Goal: Information Seeking & Learning: Find specific fact

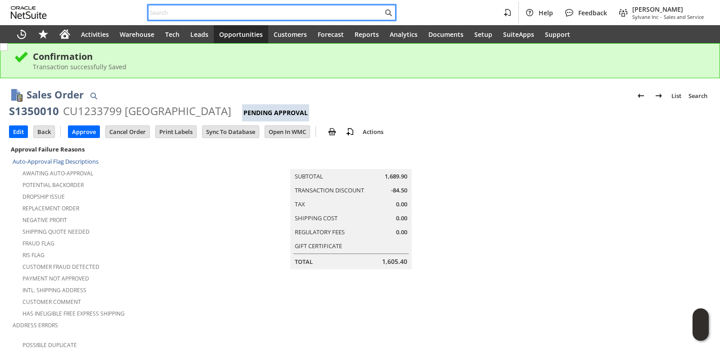
click at [199, 15] on input "text" at bounding box center [266, 12] width 234 height 11
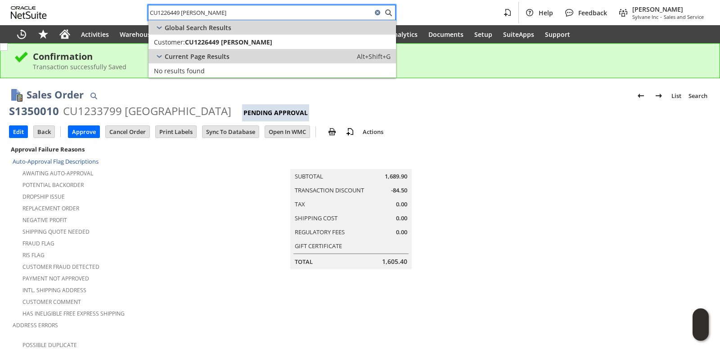
type input "CU1226449 [PERSON_NAME]"
click at [208, 45] on span "CU1226449 [PERSON_NAME]" at bounding box center [228, 42] width 87 height 9
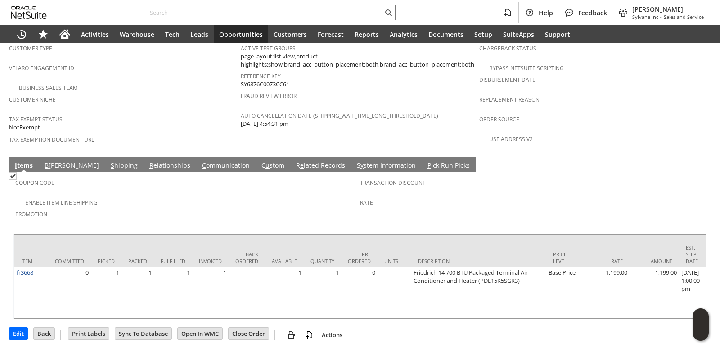
click at [200, 161] on link "C ommunication" at bounding box center [226, 166] width 52 height 10
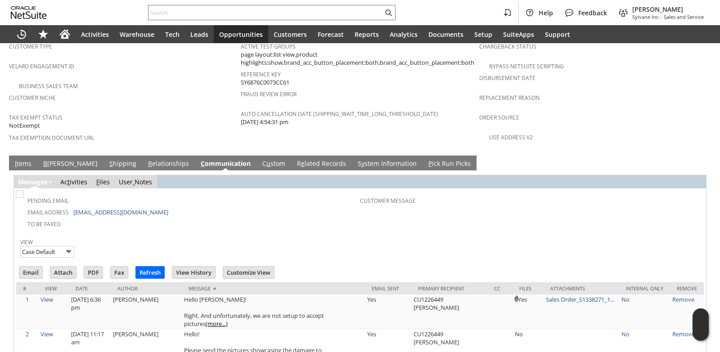
click at [19, 159] on link "I tems" at bounding box center [23, 164] width 21 height 10
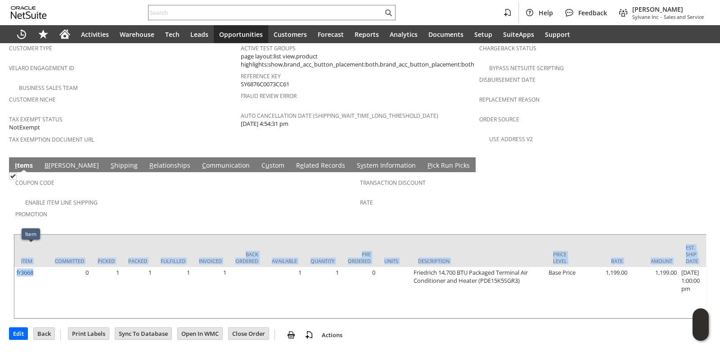
drag, startPoint x: 38, startPoint y: 250, endPoint x: 13, endPoint y: 248, distance: 25.3
click at [13, 248] on div "Coupon Code Enable Item Line Shipping Promotion Transaction Discount Rate Item …" at bounding box center [360, 245] width 702 height 147
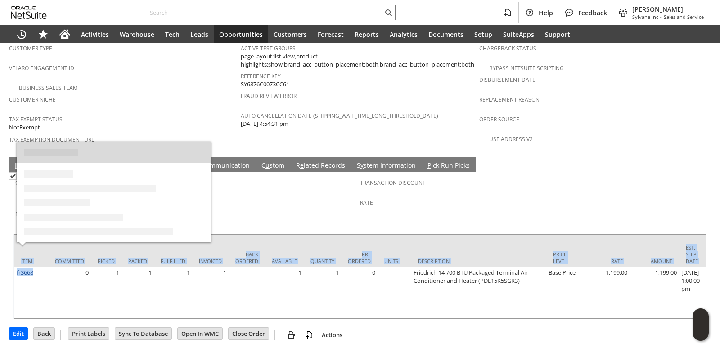
drag, startPoint x: 22, startPoint y: 250, endPoint x: 398, endPoint y: 219, distance: 378.0
click at [398, 235] on td "Units" at bounding box center [395, 251] width 34 height 32
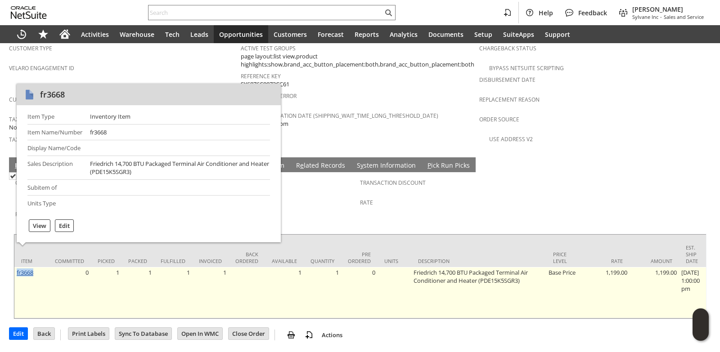
drag, startPoint x: 38, startPoint y: 249, endPoint x: 17, endPoint y: 250, distance: 20.7
click at [17, 267] on td "fr3668" at bounding box center [31, 292] width 34 height 51
copy link "fr3668"
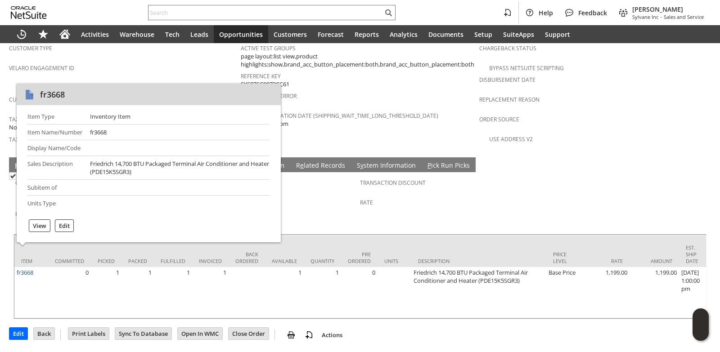
click at [147, 81] on div "Business Sales Team" at bounding box center [125, 86] width 232 height 11
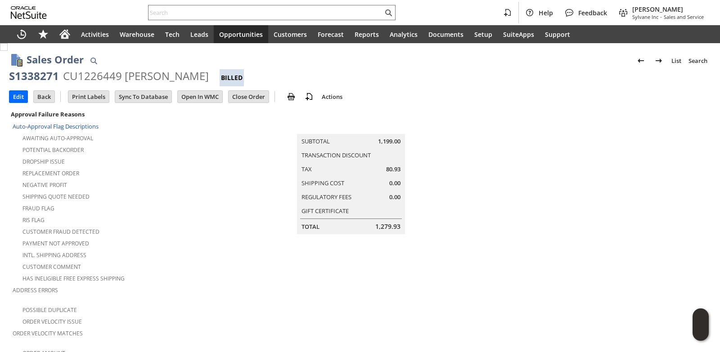
drag, startPoint x: 128, startPoint y: 77, endPoint x: 225, endPoint y: 77, distance: 97.2
click at [209, 77] on div "CU1226449 [PERSON_NAME]" at bounding box center [136, 76] width 146 height 14
copy div "JOHNNIE HOLLOWAY"
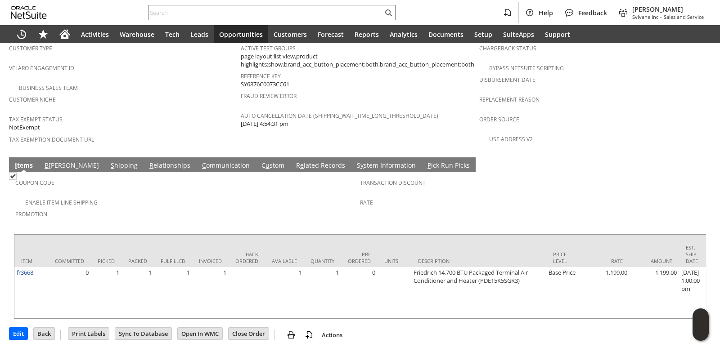
click at [108, 161] on link "S hipping" at bounding box center [124, 166] width 32 height 10
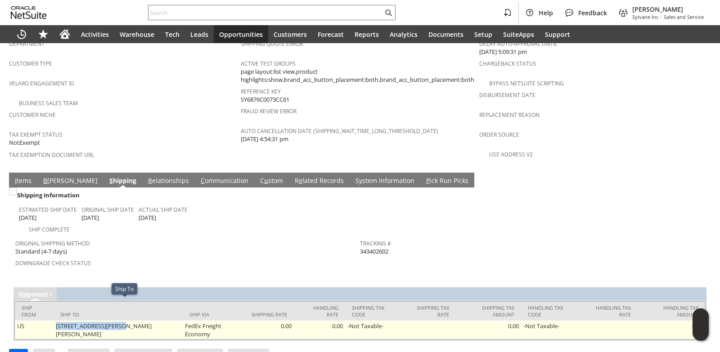
drag, startPoint x: 55, startPoint y: 304, endPoint x: 130, endPoint y: 302, distance: 75.2
click at [130, 321] on td "2566 GEORGE WINSTON RD BULLOCK NC 27507-9397 United States" at bounding box center [118, 330] width 129 height 19
copy td "2566 GEORGE WINSTON RD"
click at [178, 321] on td "2566 GEORGE WINSTON RD BULLOCK NC 27507-9397 United States" at bounding box center [118, 330] width 129 height 19
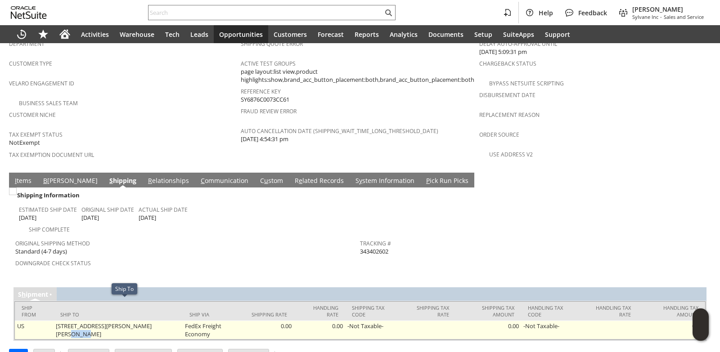
copy td "27507"
click at [147, 321] on td "2566 GEORGE WINSTON RD BULLOCK NC 27507-9397 United States" at bounding box center [118, 330] width 129 height 19
copy td "BULLOCK"
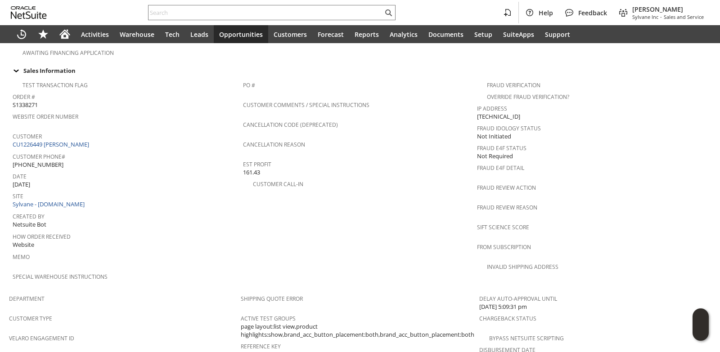
scroll to position [264, 0]
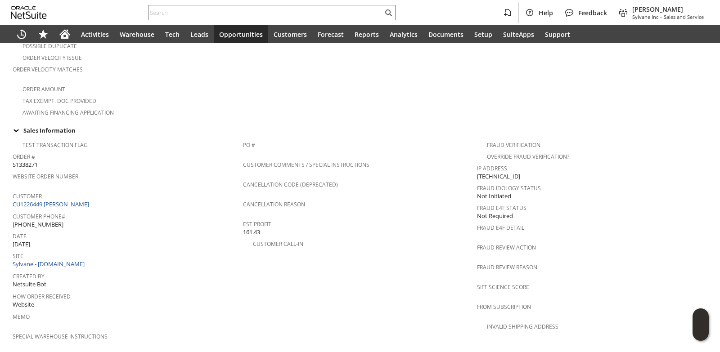
click at [40, 221] on span "(919) 741-0203" at bounding box center [38, 225] width 51 height 9
copy tbody "(919) 741-0203"
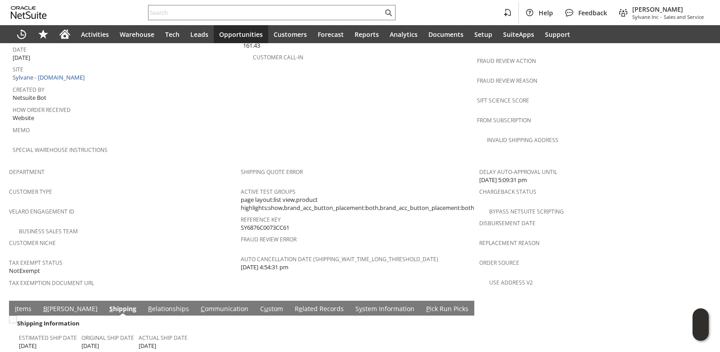
scroll to position [579, 0]
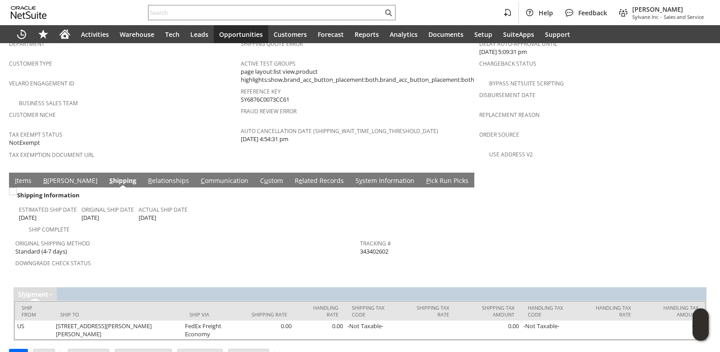
click at [24, 176] on link "I tems" at bounding box center [23, 181] width 21 height 10
